Goal: Obtain resource: Download file/media

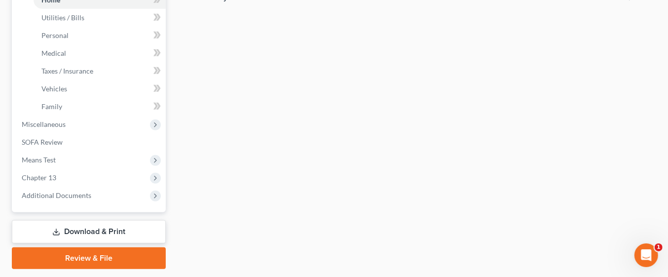
scroll to position [388, 0]
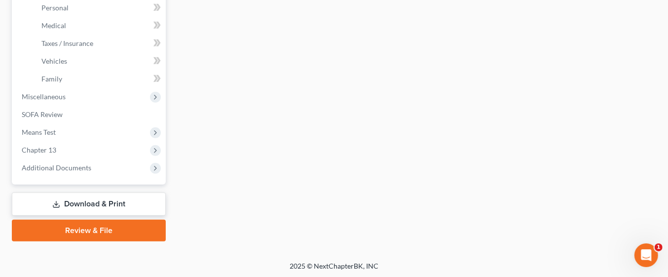
click at [114, 202] on link "Download & Print" at bounding box center [89, 203] width 154 height 23
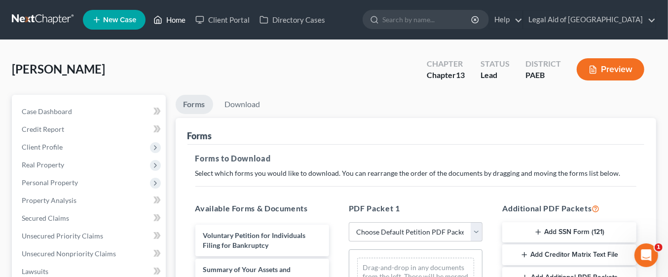
click at [168, 26] on link "Home" at bounding box center [170, 20] width 42 height 18
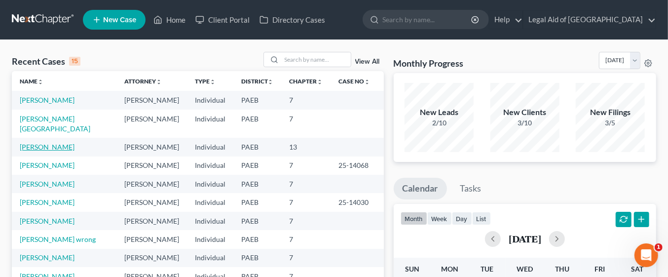
click at [71, 143] on link "[PERSON_NAME]" at bounding box center [47, 147] width 55 height 8
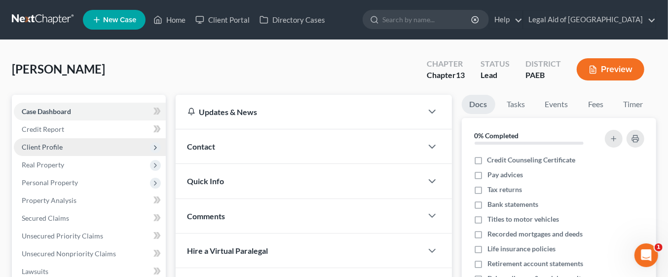
click at [77, 145] on span "Client Profile" at bounding box center [90, 147] width 152 height 18
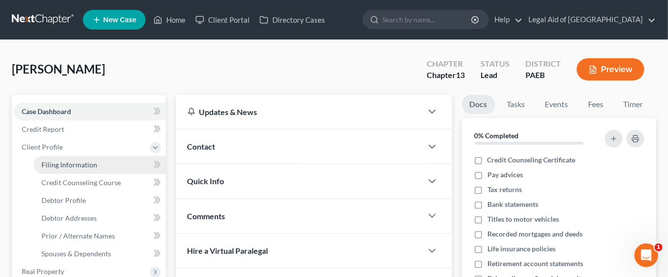
click at [114, 166] on link "Filing Information" at bounding box center [100, 165] width 132 height 18
select select "1"
select select "0"
select select "3"
select select "2"
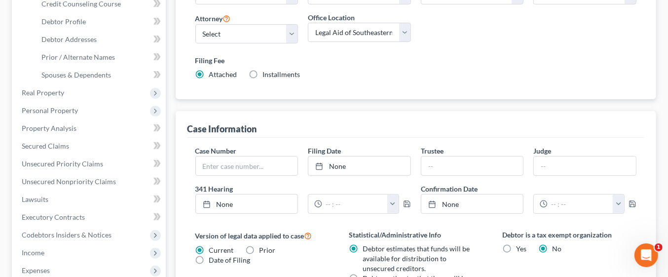
scroll to position [180, 0]
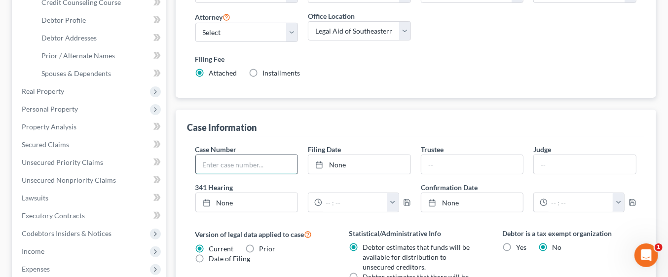
click at [258, 163] on input "text" at bounding box center [247, 164] width 102 height 19
type input "25-13736"
click at [563, 164] on input "text" at bounding box center [585, 164] width 102 height 19
type input "Ch Judge Chan"
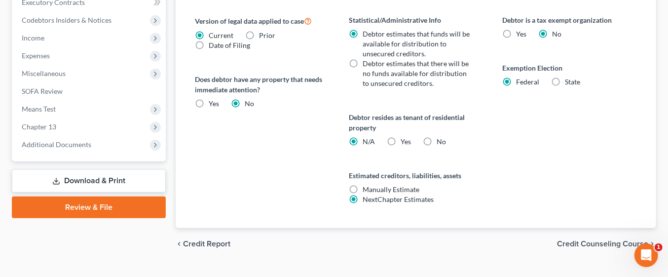
scroll to position [411, 0]
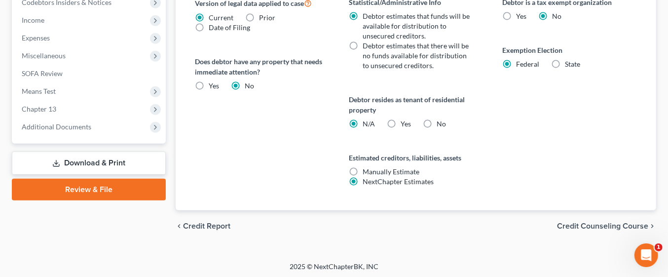
click at [109, 160] on link "Download & Print" at bounding box center [89, 162] width 154 height 23
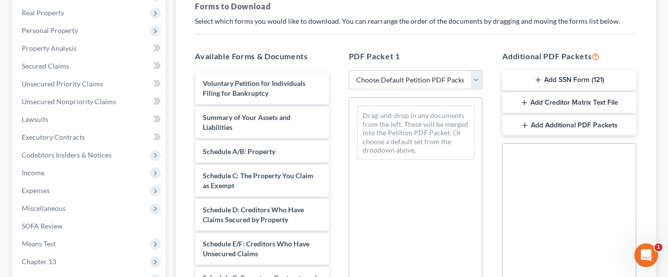
scroll to position [152, 0]
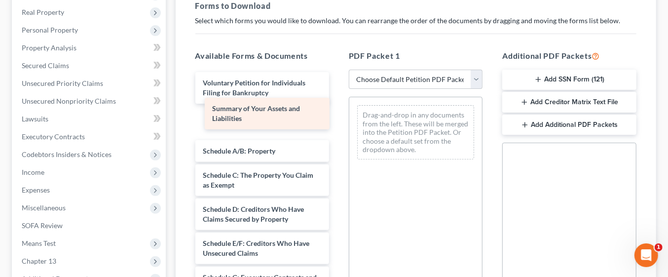
drag, startPoint x: 221, startPoint y: 112, endPoint x: 230, endPoint y: 105, distance: 11.9
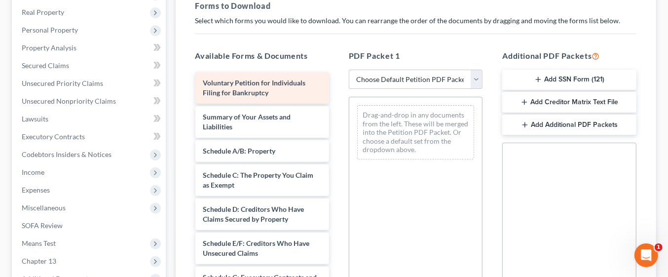
click at [262, 88] on span "Voluntary Petition for Individuals Filing for Bankruptcy" at bounding box center [254, 87] width 103 height 18
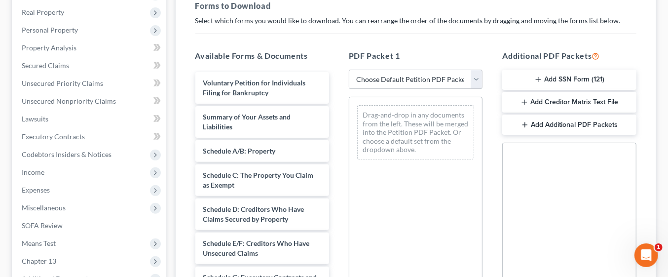
click at [476, 79] on select "Choose Default Petition PDF Packet Complete Bankruptcy Petition (all forms and …" at bounding box center [416, 80] width 134 height 20
select select "9"
click at [349, 70] on select "Choose Default Petition PDF Packet Complete Bankruptcy Petition (all forms and …" at bounding box center [416, 80] width 134 height 20
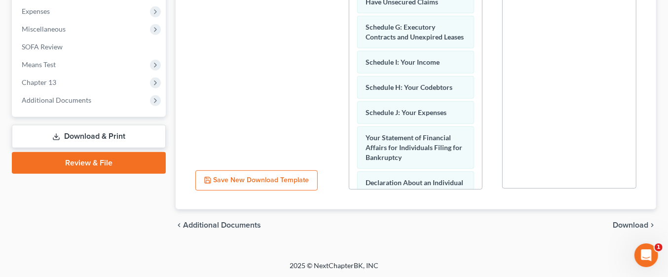
scroll to position [121, 0]
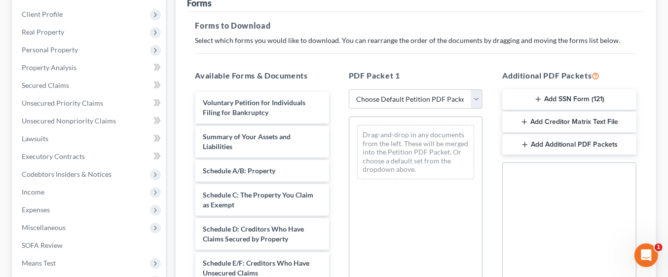
scroll to position [129, 0]
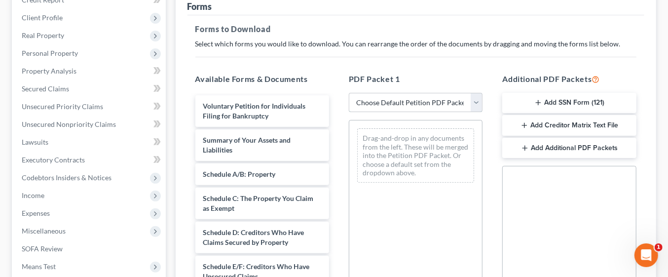
click at [474, 106] on select "Choose Default Petition PDF Packet Complete Bankruptcy Petition (all forms and …" at bounding box center [416, 103] width 134 height 20
select select "9"
click at [349, 93] on select "Choose Default Petition PDF Packet Complete Bankruptcy Petition (all forms and …" at bounding box center [416, 103] width 134 height 20
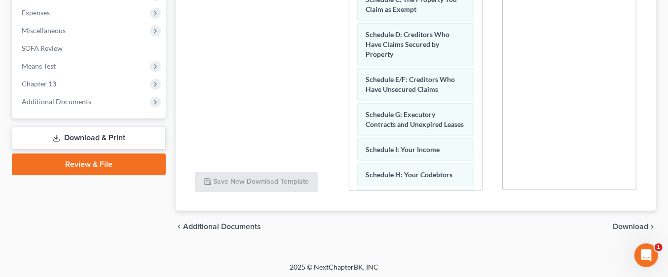
scroll to position [331, 0]
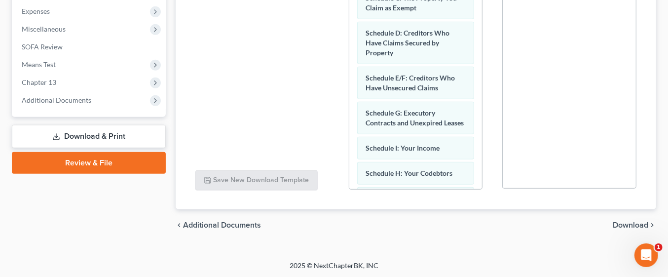
click at [630, 225] on span "Download" at bounding box center [631, 225] width 36 height 8
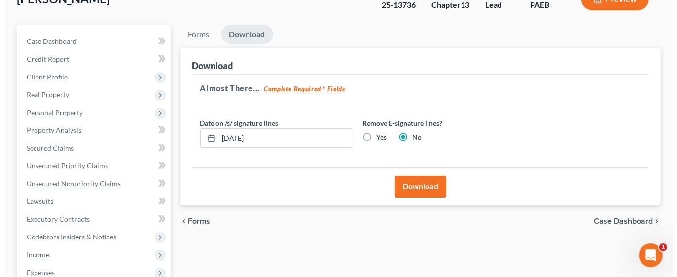
scroll to position [58, 0]
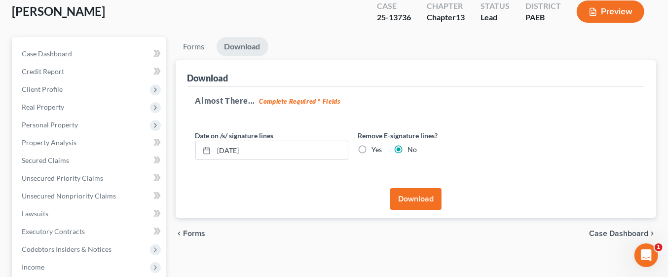
click at [420, 197] on button "Download" at bounding box center [415, 199] width 51 height 22
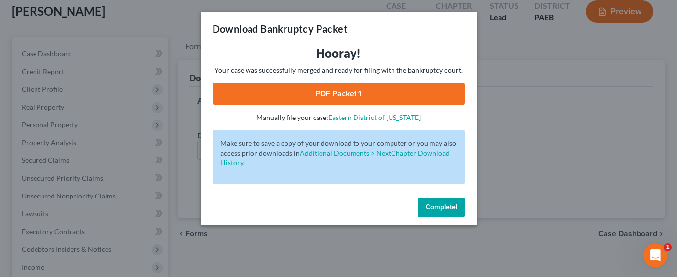
click at [369, 96] on link "PDF Packet 1" at bounding box center [339, 94] width 253 height 22
